Goal: Task Accomplishment & Management: Use online tool/utility

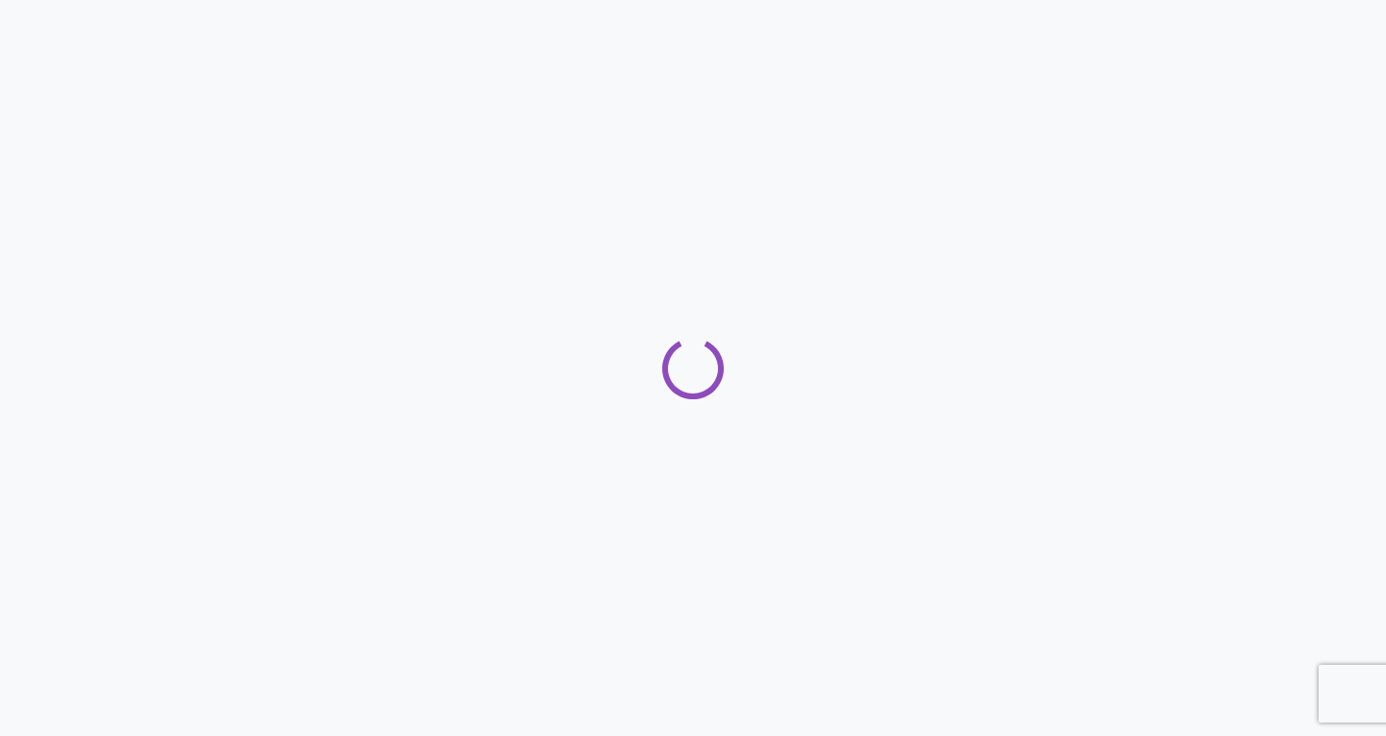
click at [785, 210] on div at bounding box center [693, 368] width 1386 height 736
